Goal: Transaction & Acquisition: Download file/media

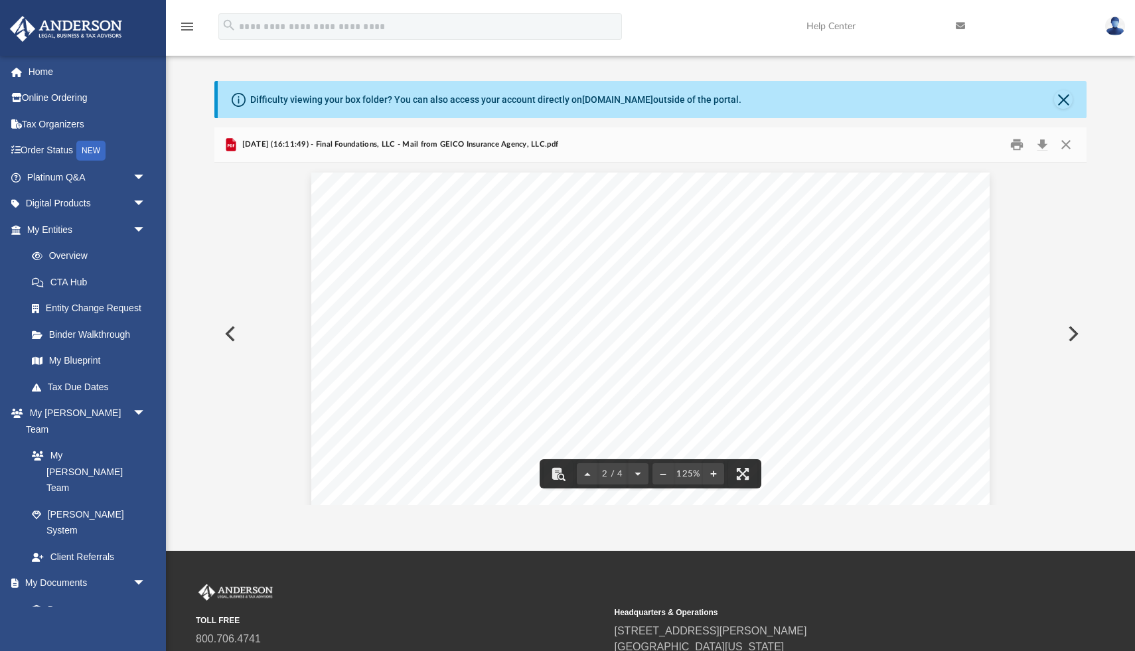
scroll to position [747, 0]
click at [1067, 135] on button "Close" at bounding box center [1066, 145] width 24 height 21
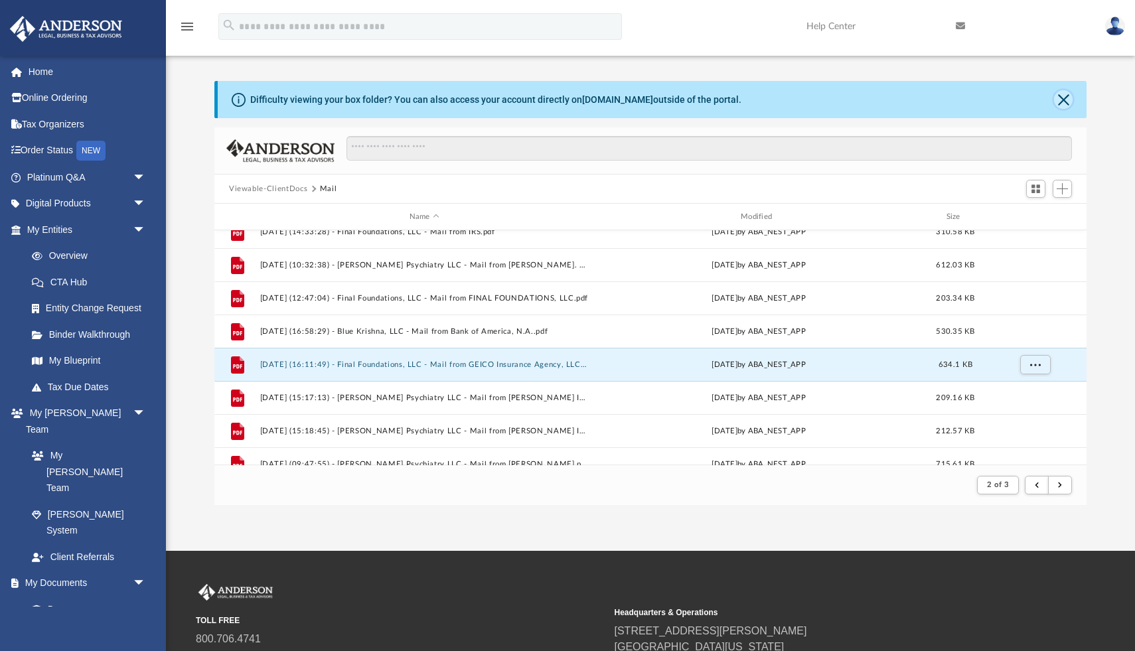
click at [1065, 100] on button "Close" at bounding box center [1063, 99] width 19 height 19
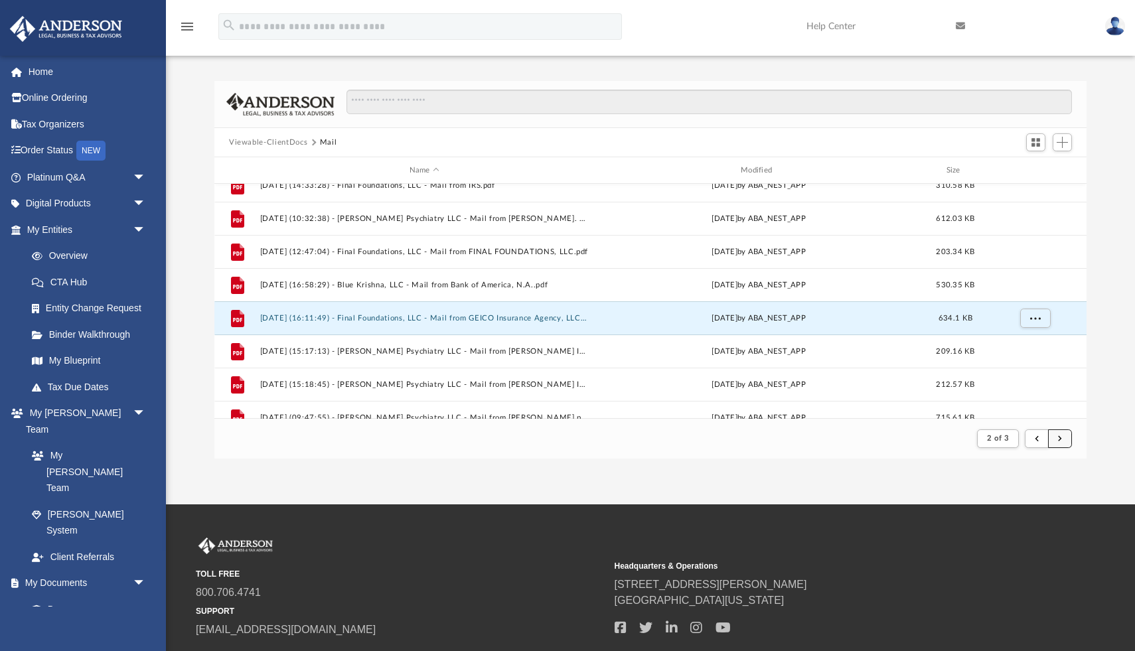
click at [1063, 439] on button "submit" at bounding box center [1060, 439] width 24 height 19
click at [1060, 442] on span "submit" at bounding box center [1060, 438] width 4 height 7
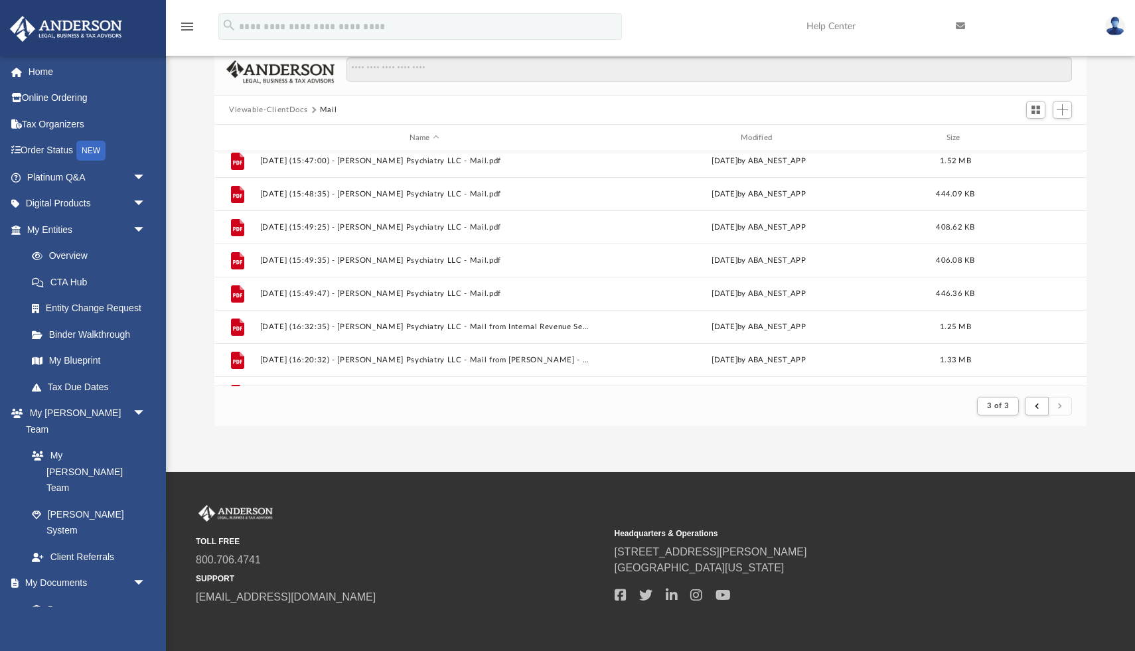
scroll to position [1233, 0]
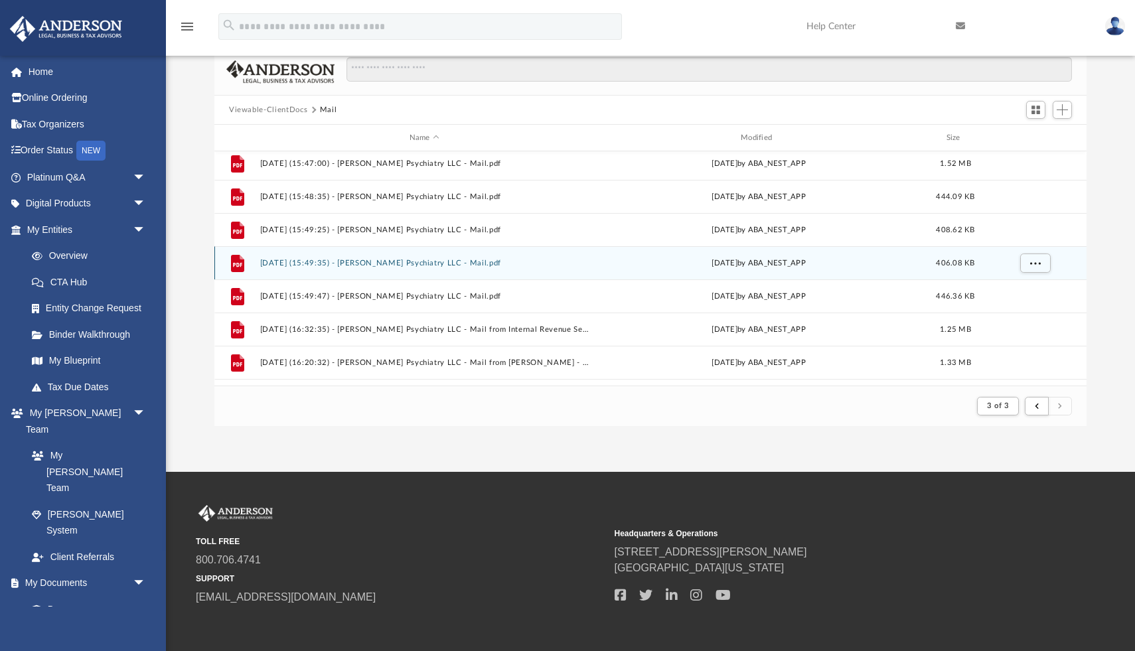
click at [746, 263] on div "[DATE] by ABA_NEST_APP" at bounding box center [759, 264] width 329 height 12
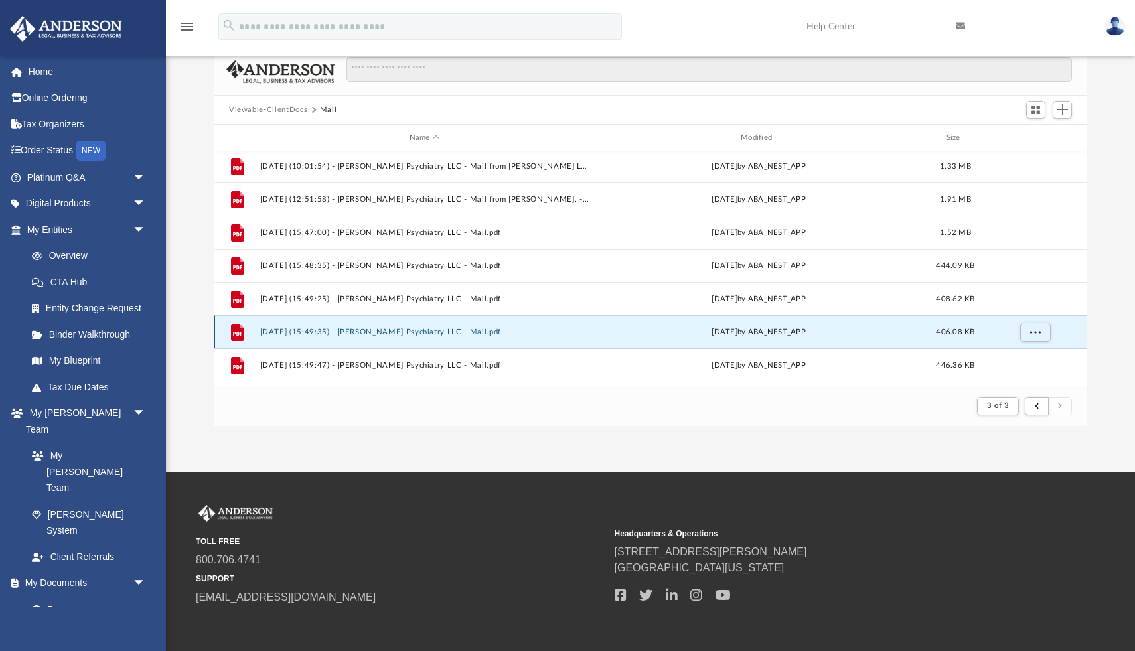
scroll to position [1156, 0]
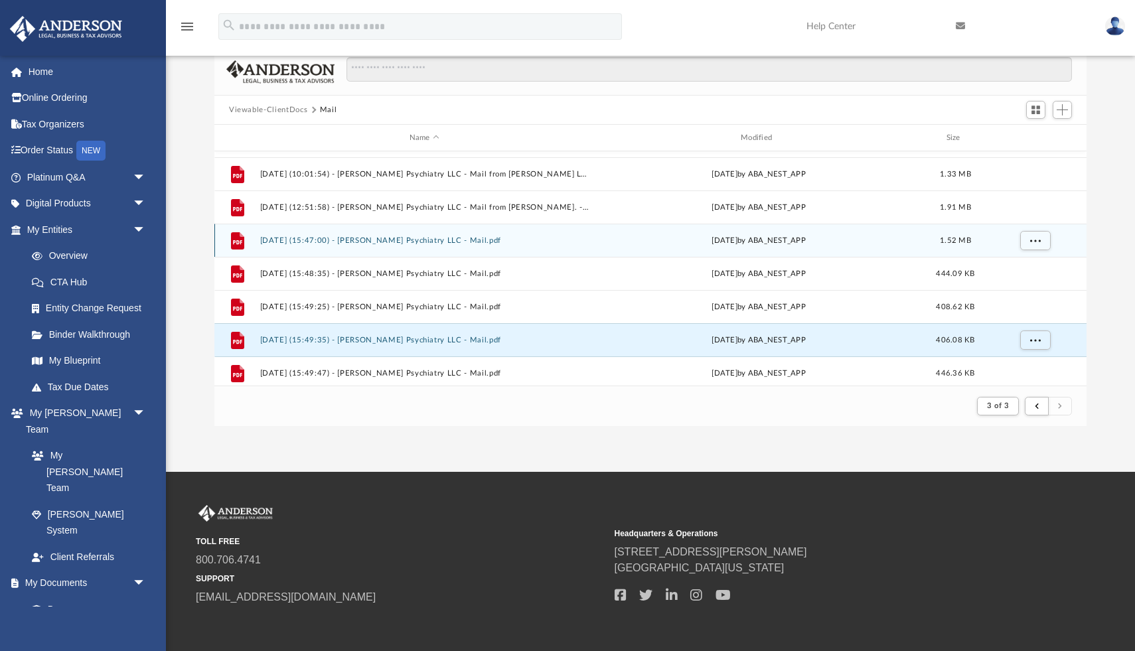
click at [426, 238] on button "[DATE] (15:47:00) - [PERSON_NAME] Psychiatry LLC - Mail.pdf" at bounding box center [424, 240] width 329 height 9
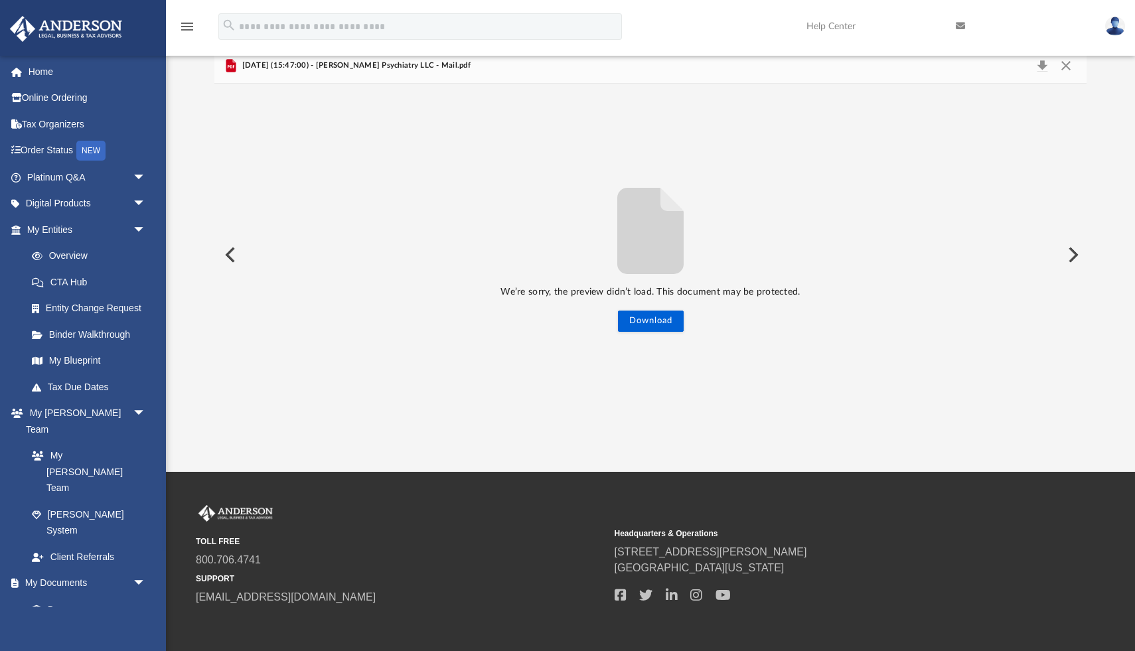
click at [1078, 255] on button "Preview" at bounding box center [1072, 254] width 29 height 37
click at [1059, 68] on button "Close" at bounding box center [1066, 65] width 24 height 19
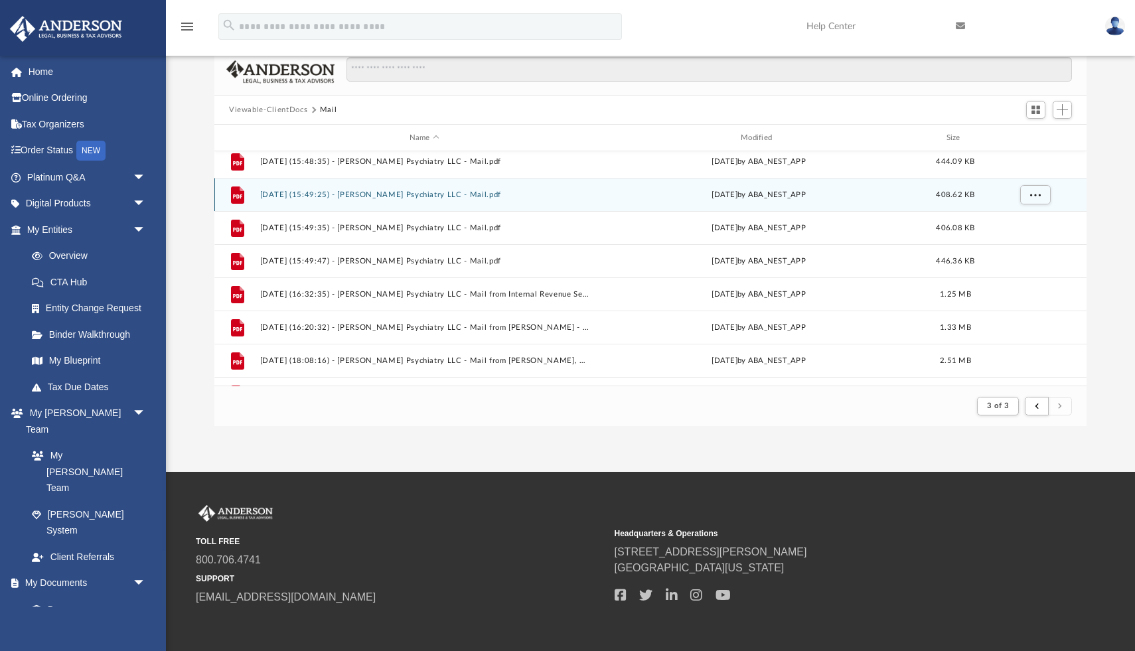
scroll to position [1272, 0]
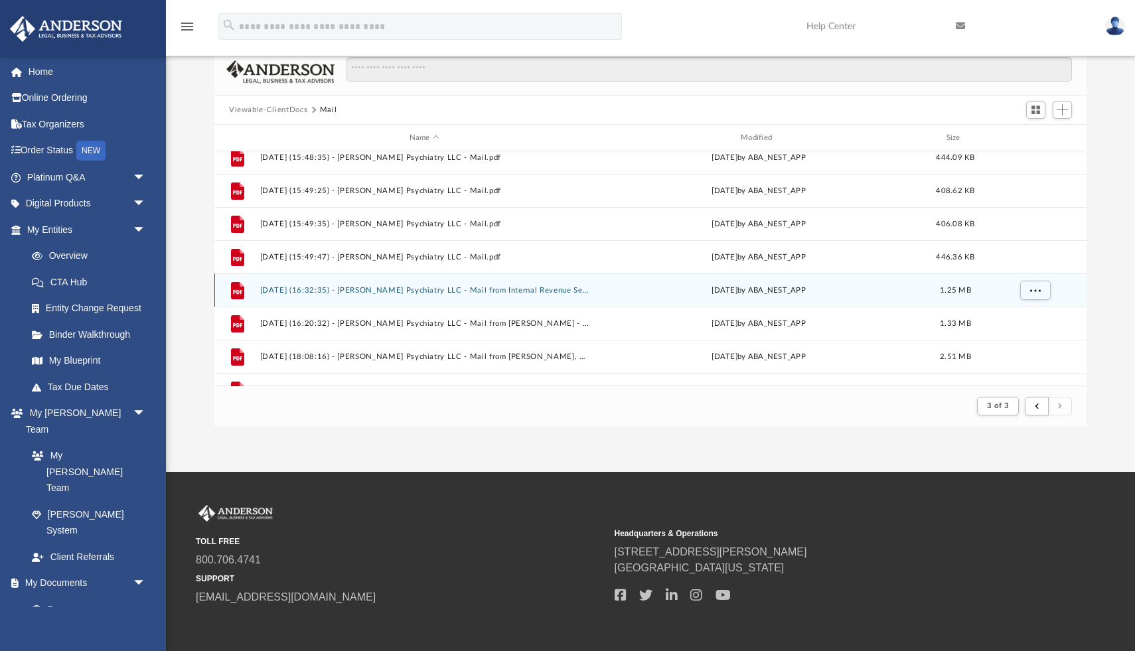
click at [383, 289] on button "[DATE] (16:32:35) - [PERSON_NAME] Psychiatry LLC - Mail from Internal Revenue S…" at bounding box center [424, 290] width 329 height 9
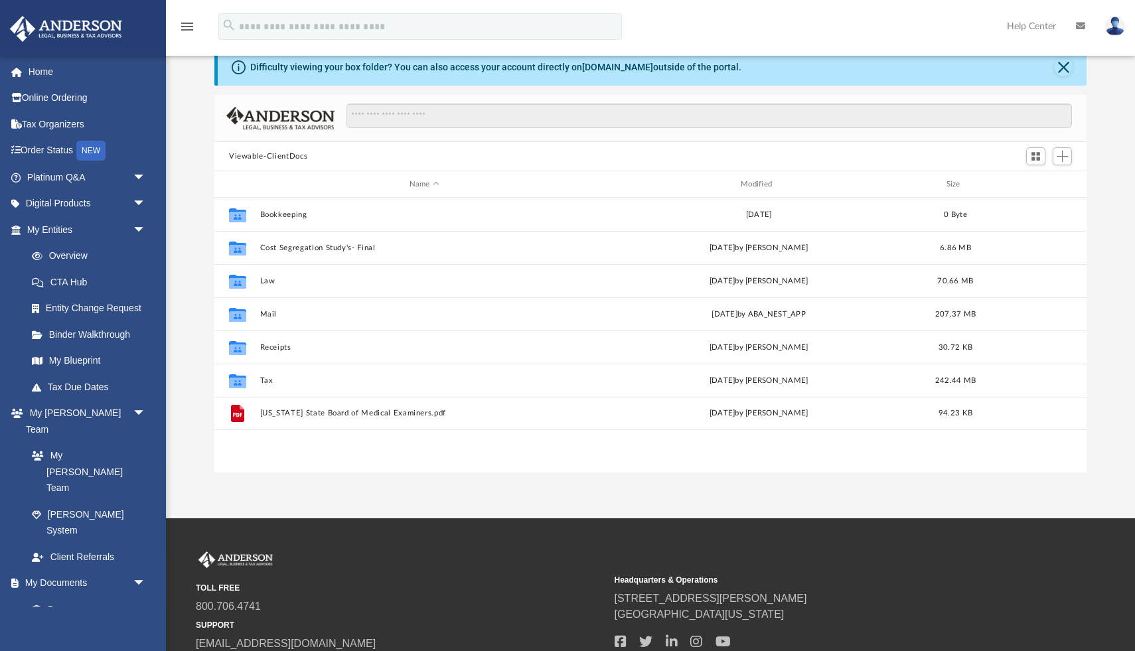
scroll to position [301, 873]
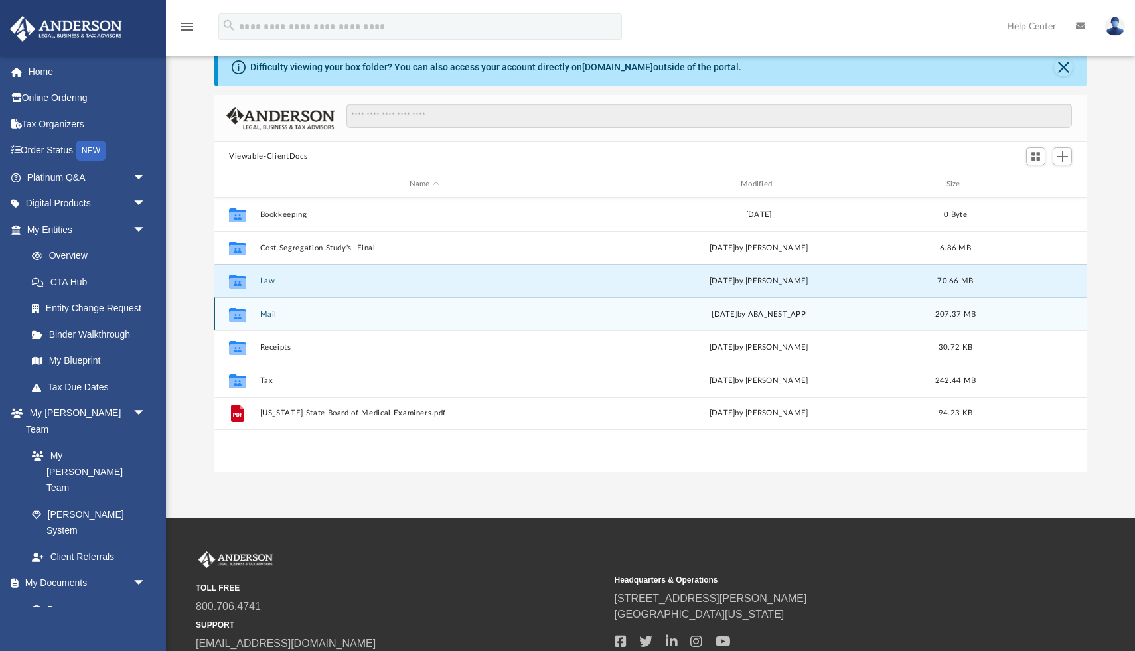
drag, startPoint x: 268, startPoint y: 279, endPoint x: 272, endPoint y: 306, distance: 27.5
click at [272, 306] on div "Collaborated Folder Bookkeeping Mon Dec 11 2023 0 Byte Collaborated Folder Cost…" at bounding box center [650, 314] width 873 height 232
click at [272, 312] on button "Mail" at bounding box center [424, 314] width 329 height 9
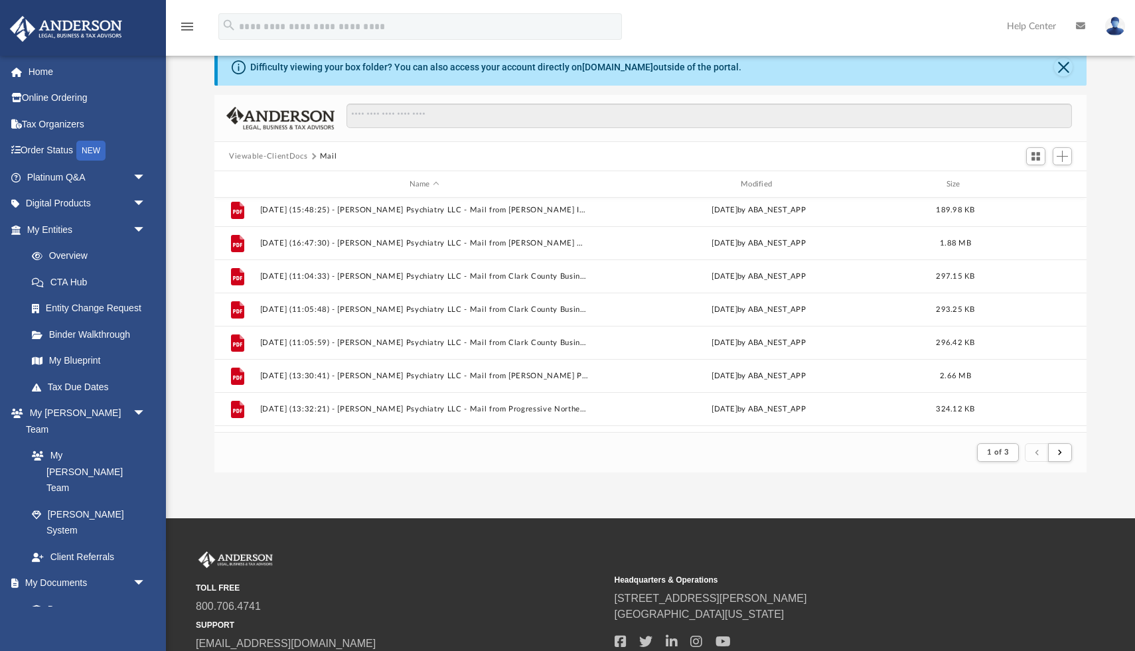
scroll to position [1311, 0]
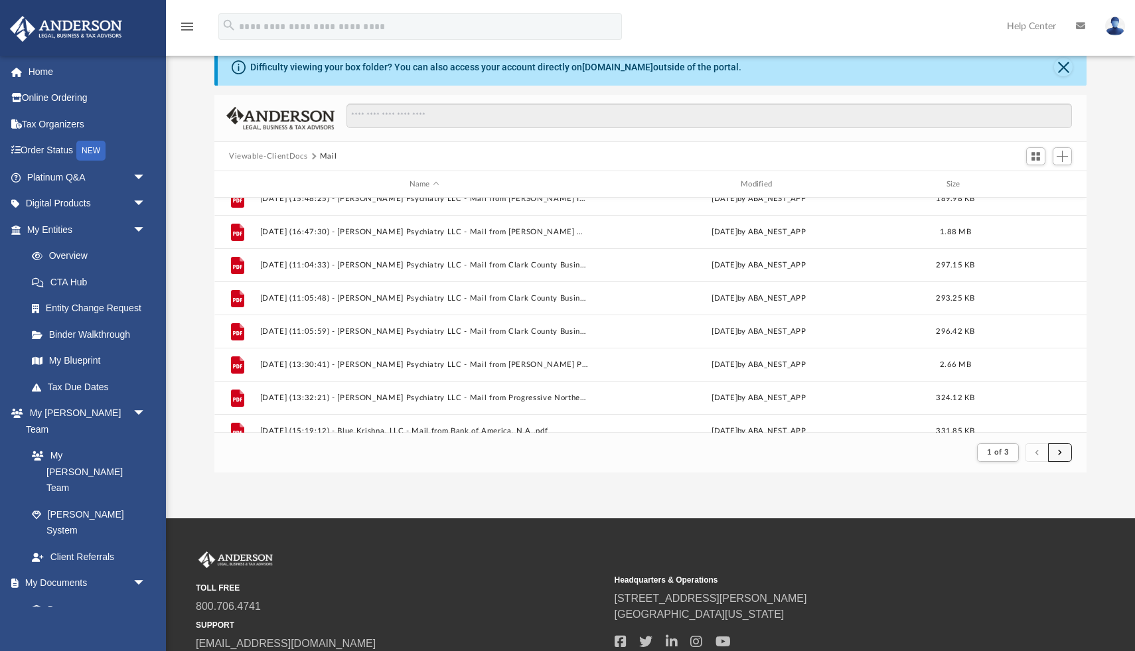
click at [1062, 453] on span "submit" at bounding box center [1060, 452] width 4 height 7
click at [1048, 444] on button "submit" at bounding box center [1060, 453] width 24 height 19
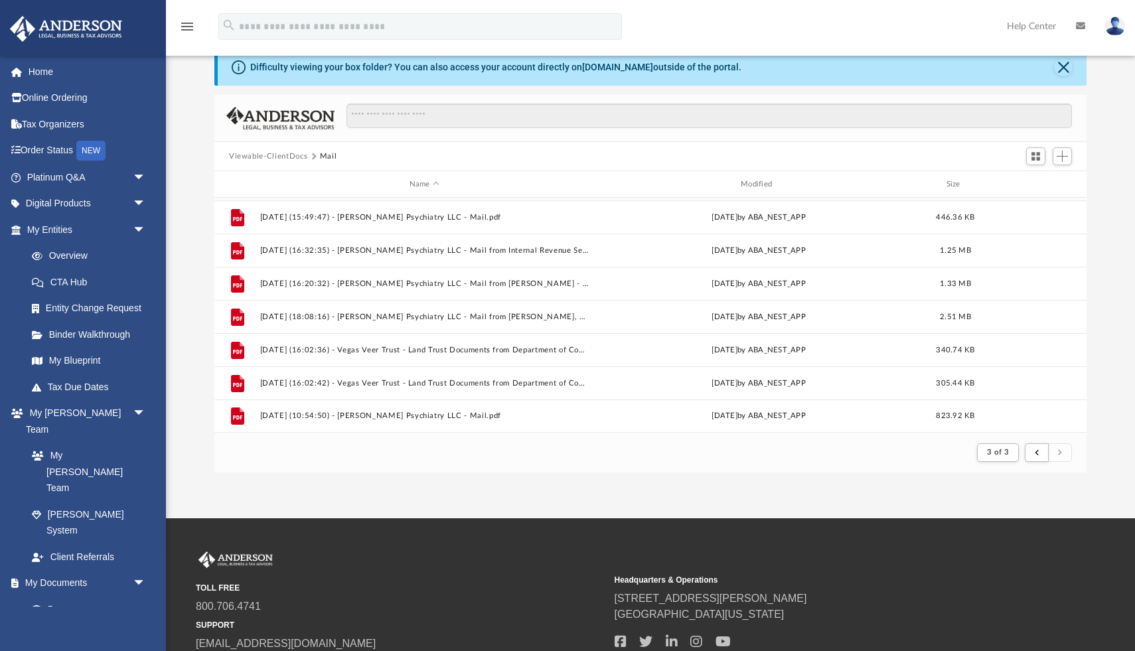
scroll to position [42, 0]
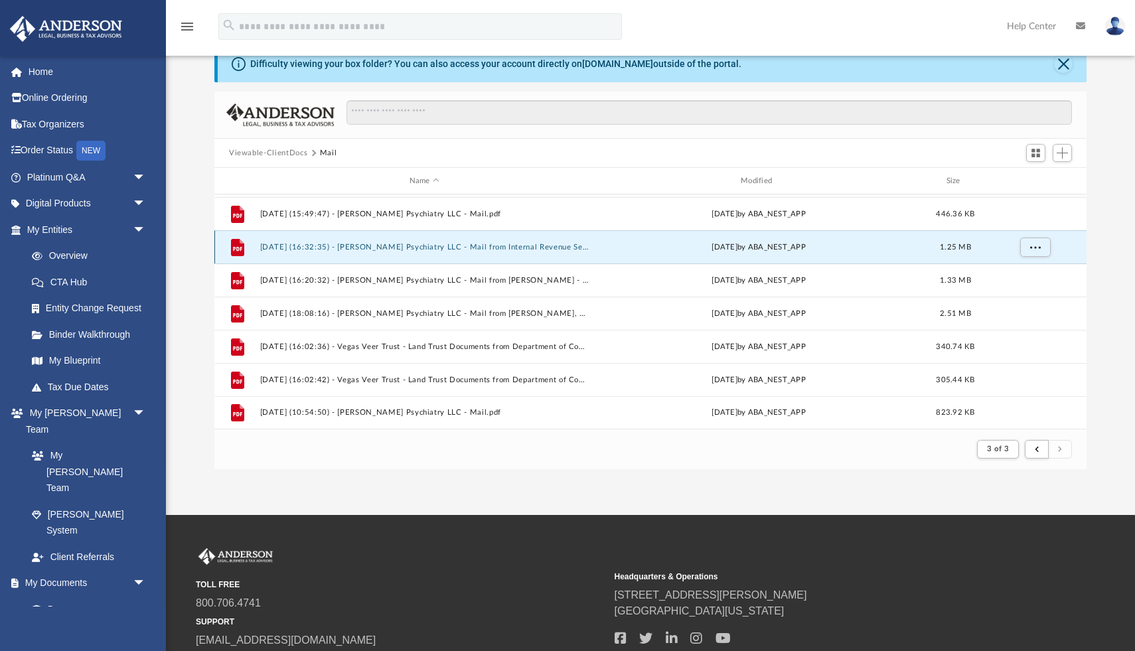
click at [441, 249] on button "[DATE] (16:32:35) - [PERSON_NAME] Psychiatry LLC - Mail from Internal Revenue S…" at bounding box center [424, 247] width 329 height 9
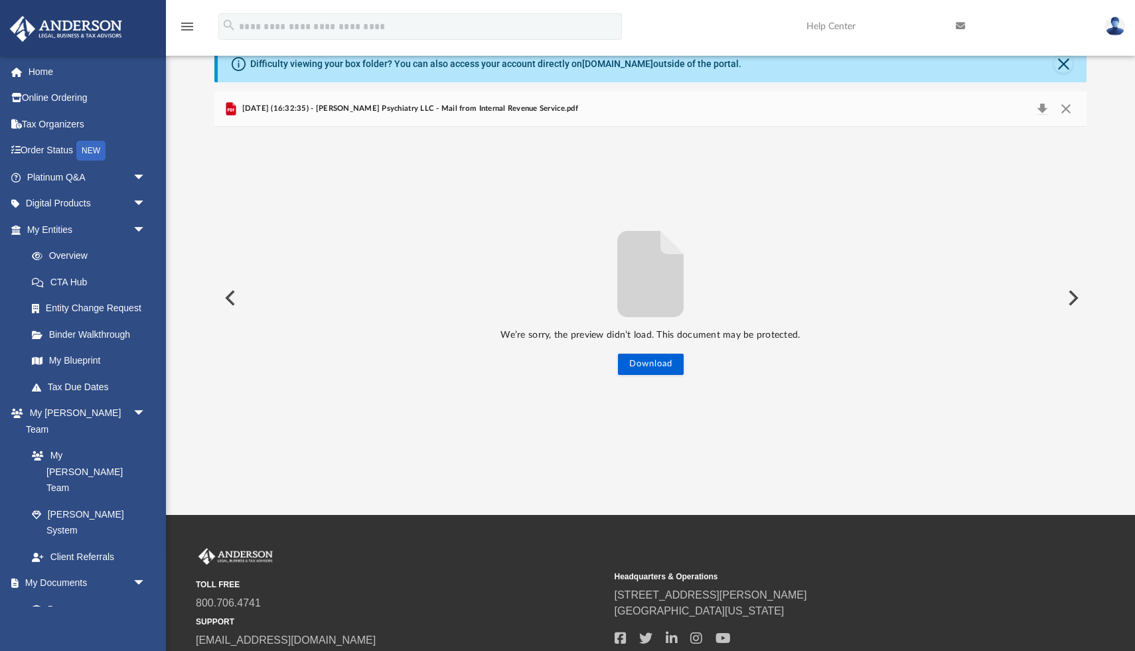
click at [672, 375] on div "We’re sorry, the preview didn’t load. This document may be protected. Download" at bounding box center [650, 298] width 873 height 343
click at [654, 365] on button "Download" at bounding box center [651, 364] width 66 height 21
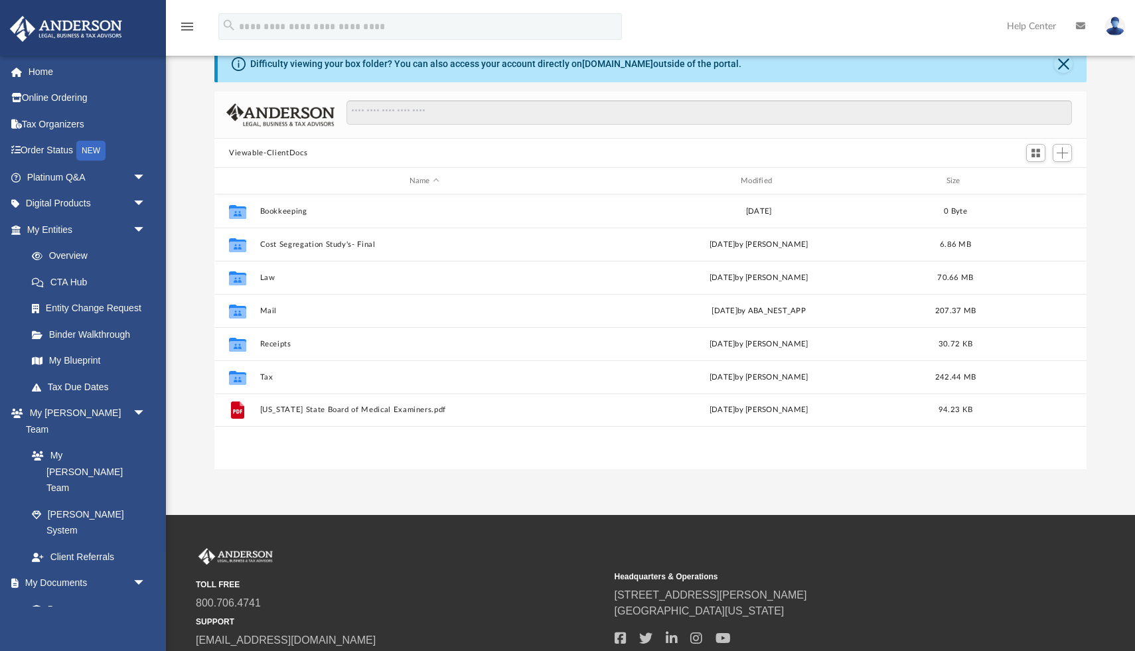
scroll to position [301, 873]
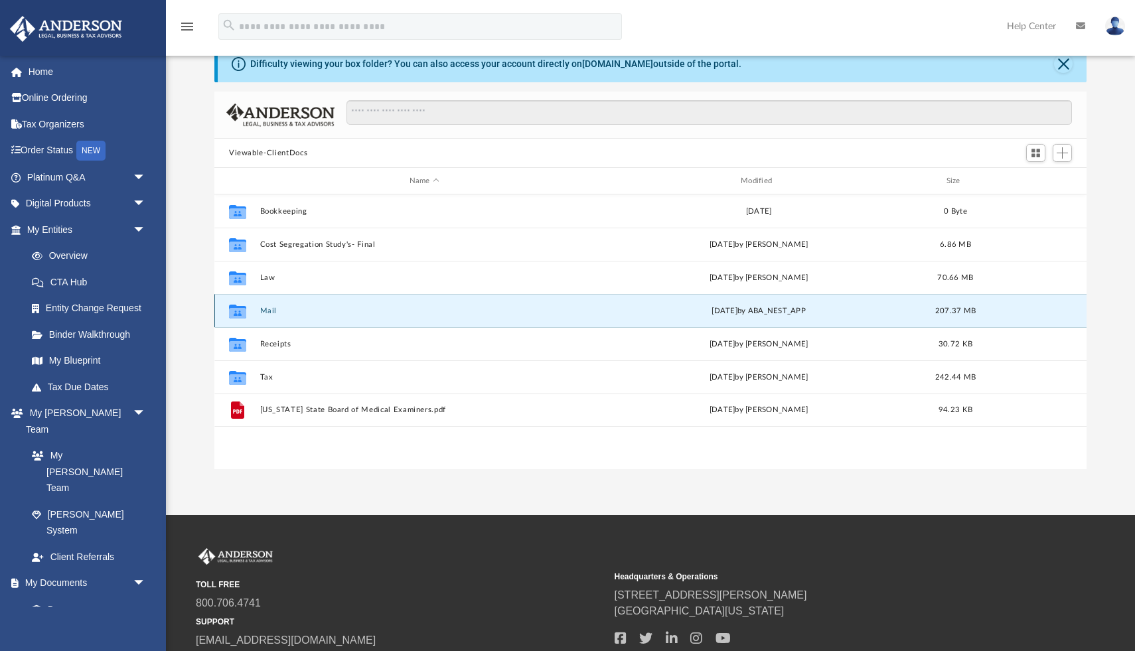
click at [264, 307] on button "Mail" at bounding box center [424, 311] width 329 height 9
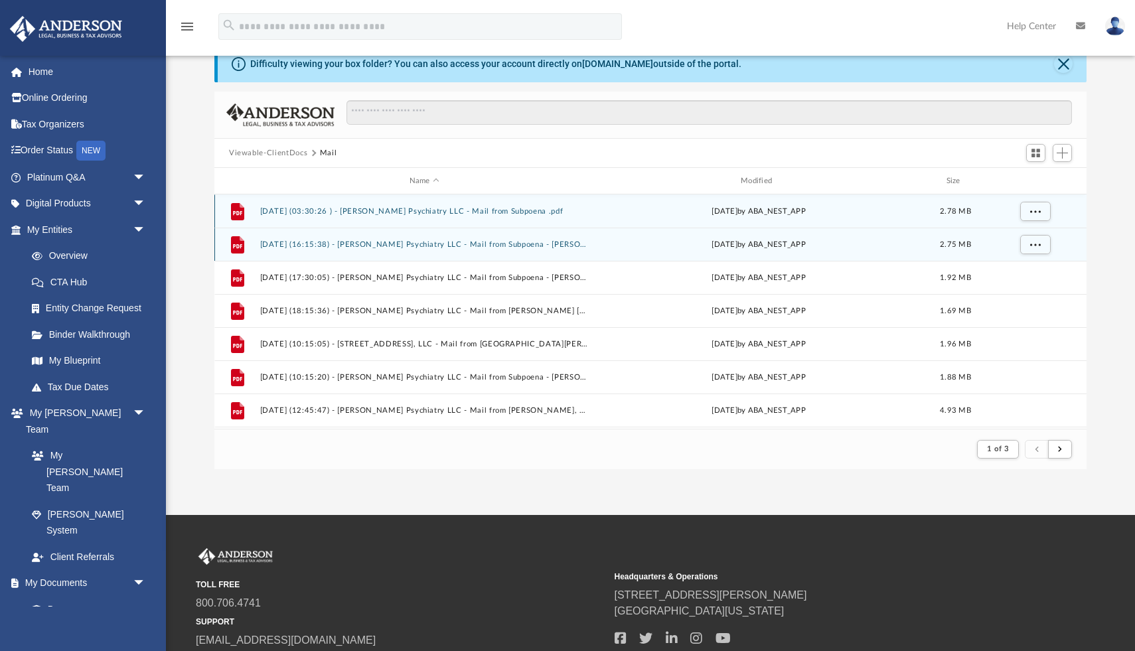
scroll to position [1, 1]
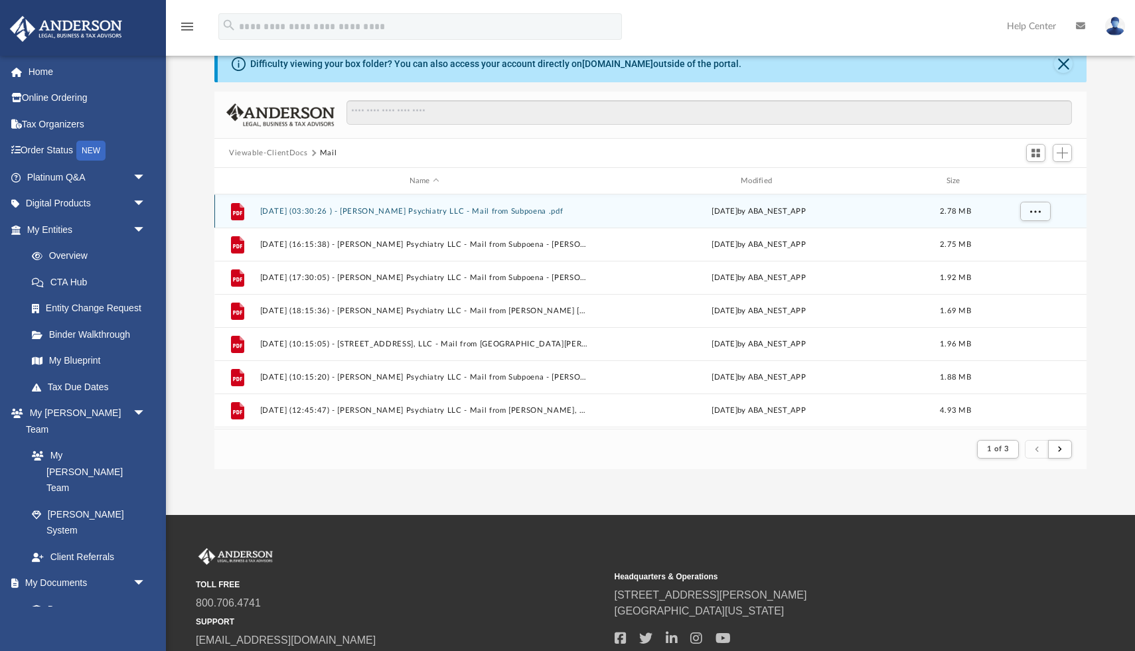
click at [365, 210] on button "2024.06.08 (03:30:26 ) - Patel Psychiatry LLC - Mail from Subpoena .pdf" at bounding box center [424, 211] width 329 height 9
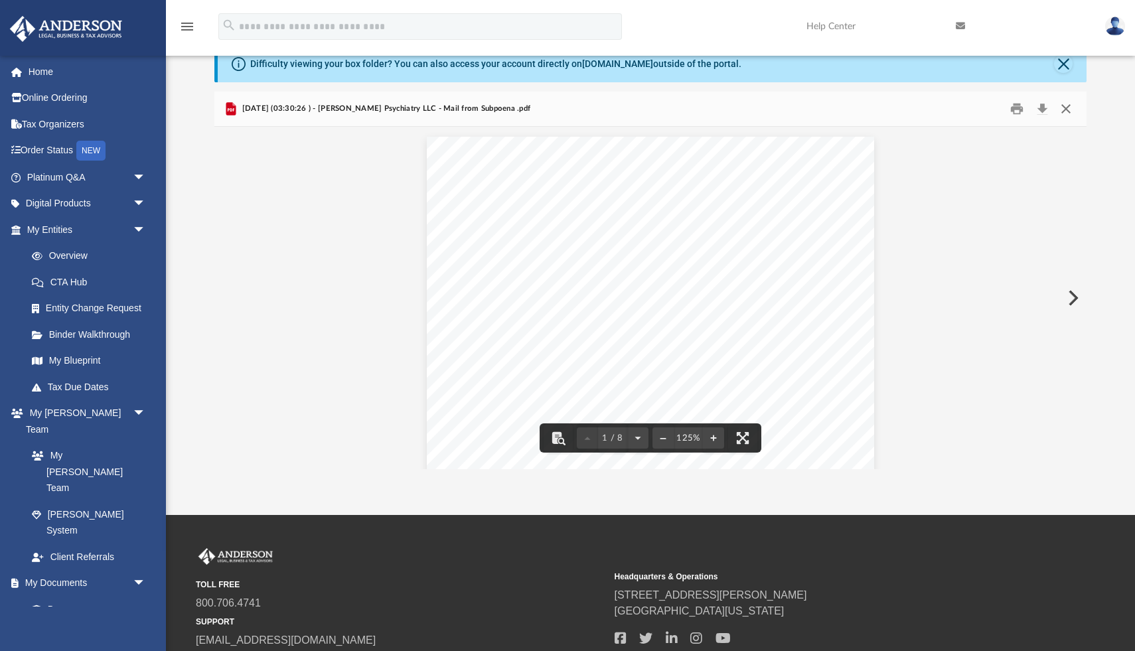
click at [1067, 110] on button "Close" at bounding box center [1066, 109] width 24 height 21
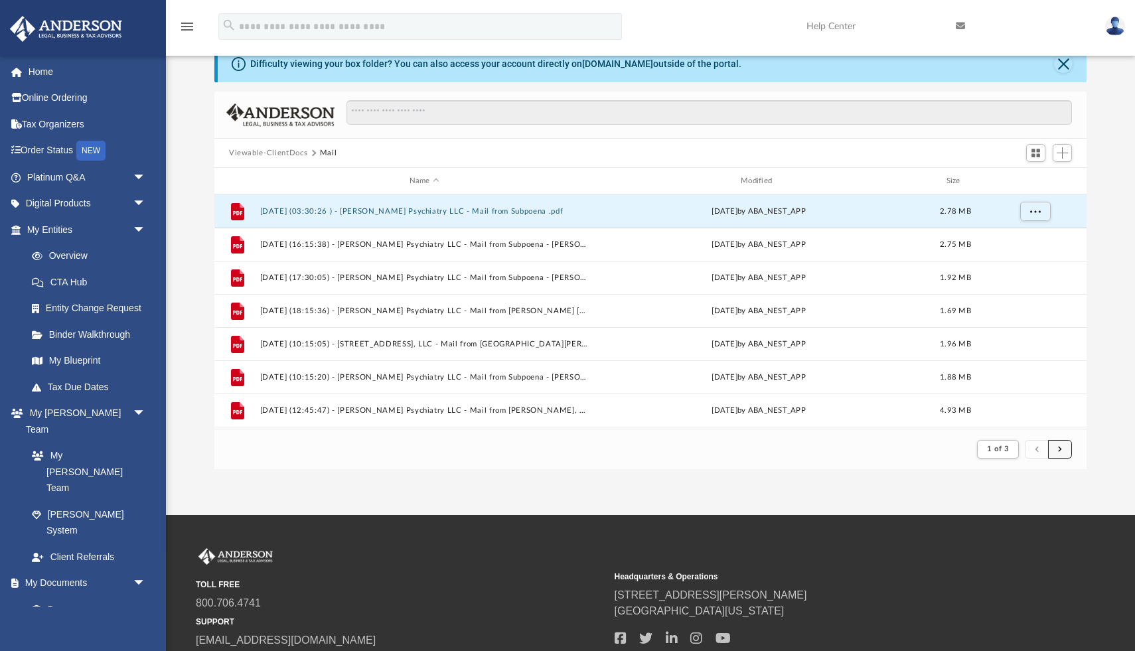
click at [1060, 448] on span "submit" at bounding box center [1060, 449] width 4 height 7
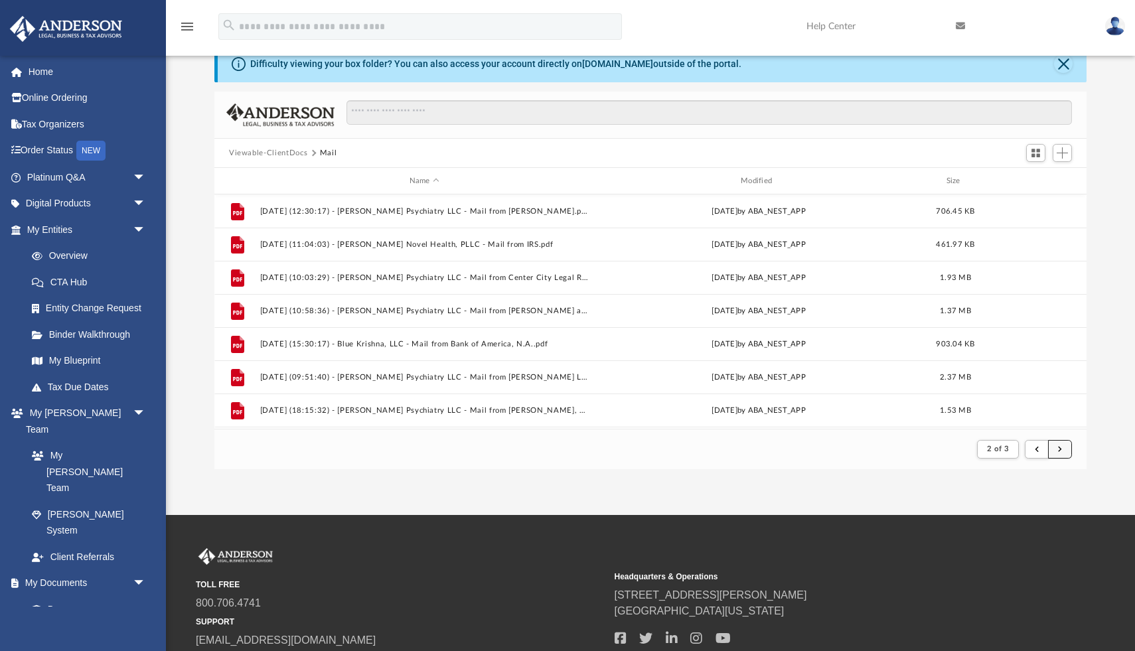
click at [1060, 448] on span "submit" at bounding box center [1060, 449] width 4 height 7
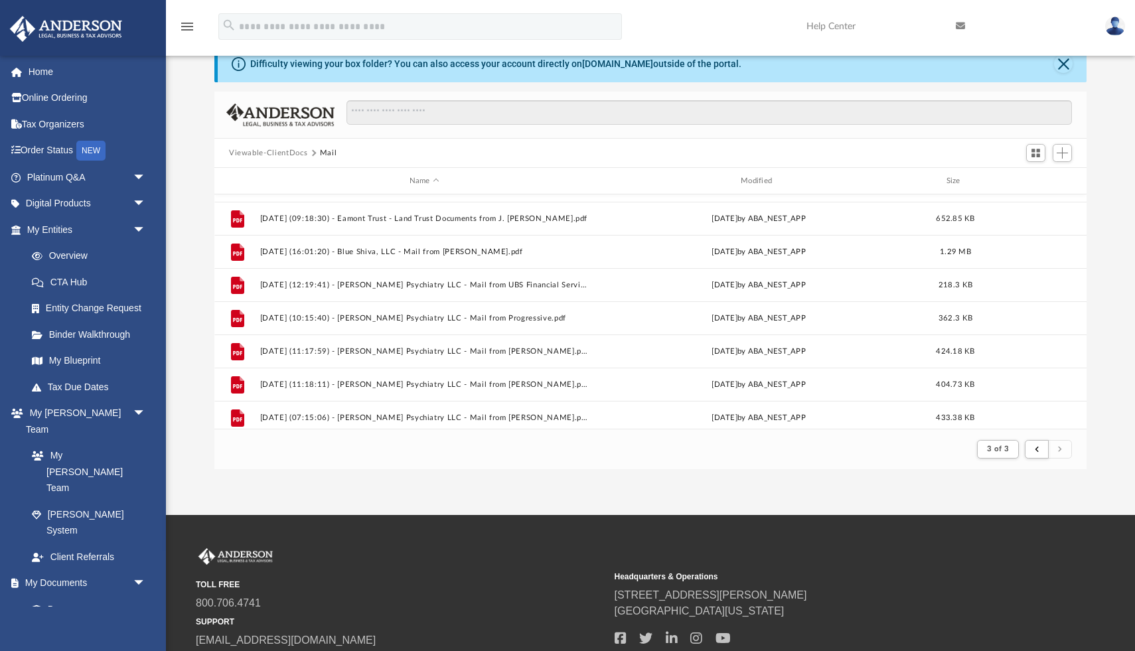
scroll to position [1359, 0]
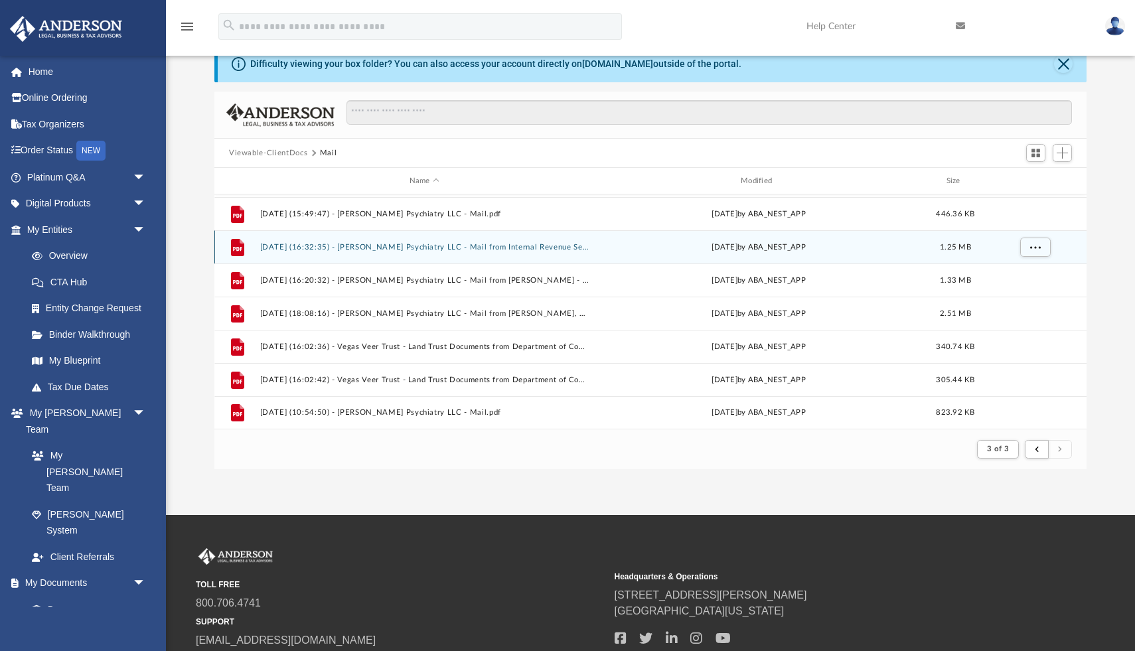
click at [485, 243] on button "[DATE] (16:32:35) - [PERSON_NAME] Psychiatry LLC - Mail from Internal Revenue S…" at bounding box center [424, 247] width 329 height 9
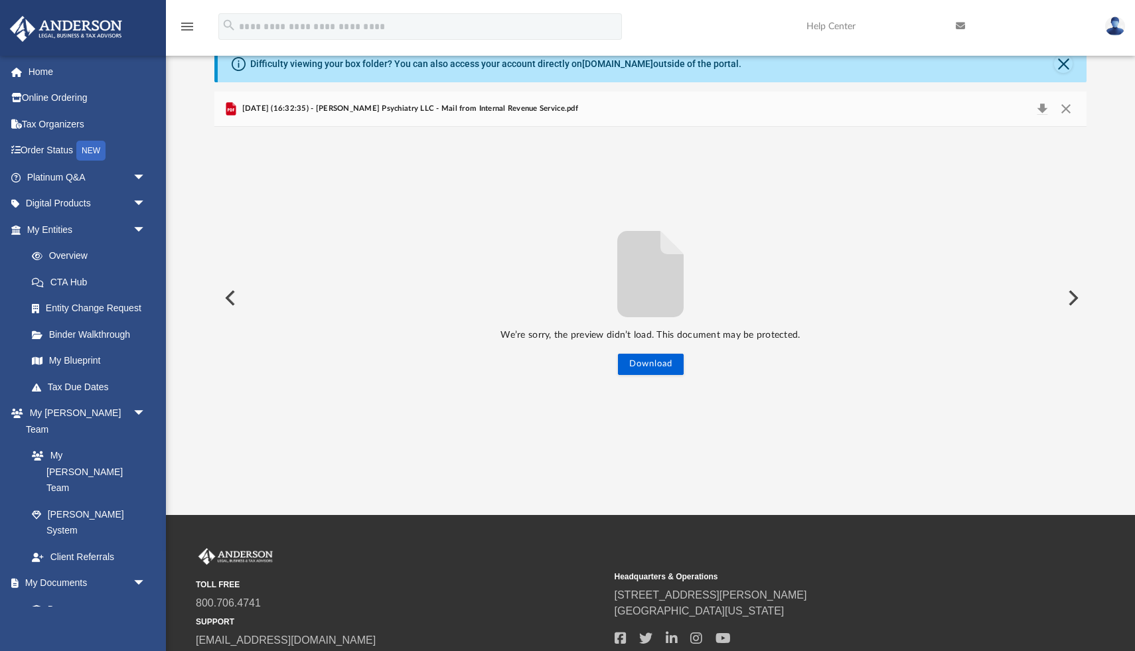
click at [650, 287] on icon "File preview" at bounding box center [651, 274] width 66 height 86
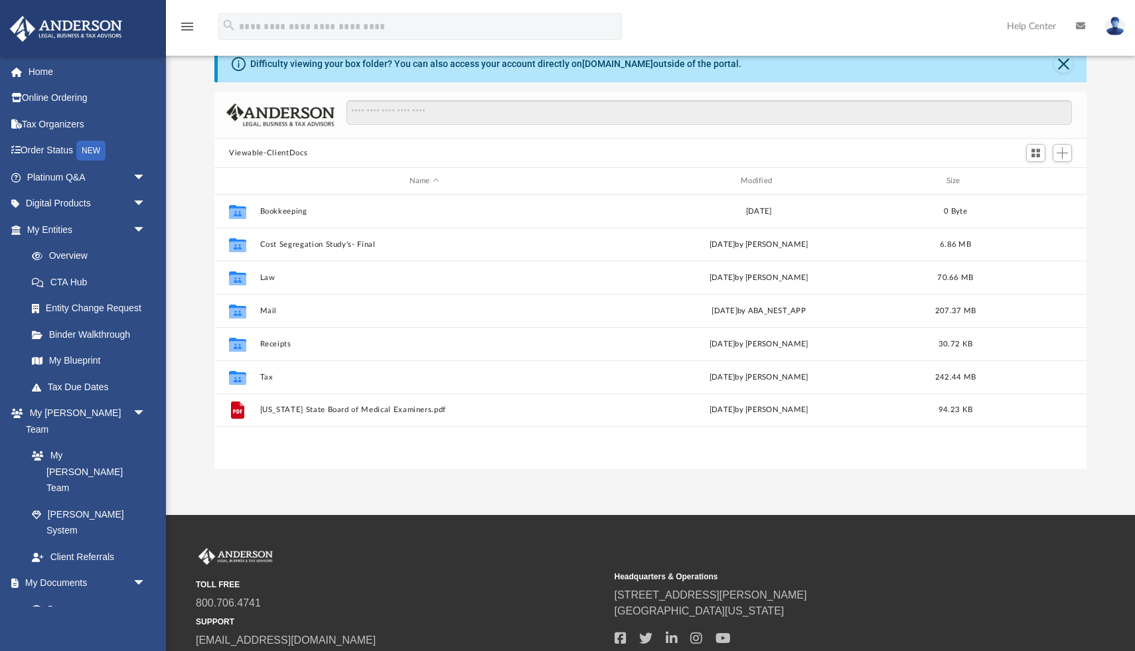
scroll to position [301, 873]
